Goal: Transaction & Acquisition: Book appointment/travel/reservation

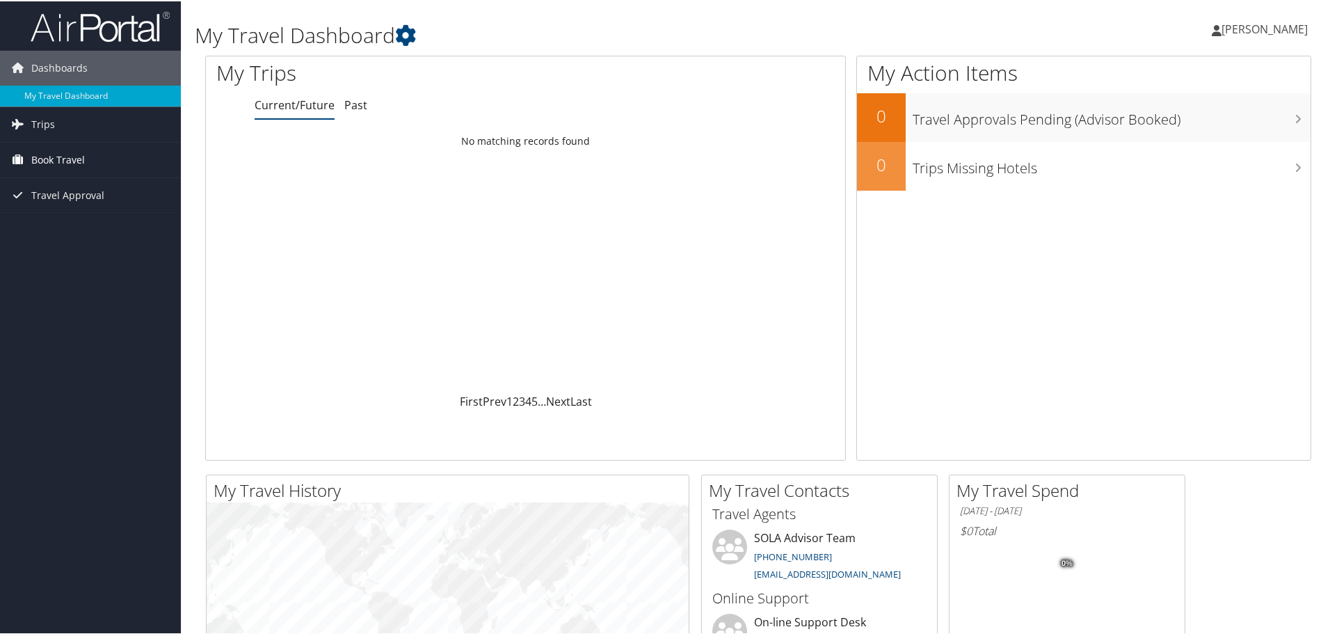
click at [72, 160] on span "Book Travel" at bounding box center [58, 158] width 54 height 35
click at [75, 209] on link "Book/Manage Online Trips" at bounding box center [90, 207] width 181 height 21
click at [47, 157] on span "Book Travel" at bounding box center [58, 158] width 54 height 35
click at [88, 205] on link "Book/Manage Online Trips" at bounding box center [90, 207] width 181 height 21
